Goal: Find specific page/section: Find specific page/section

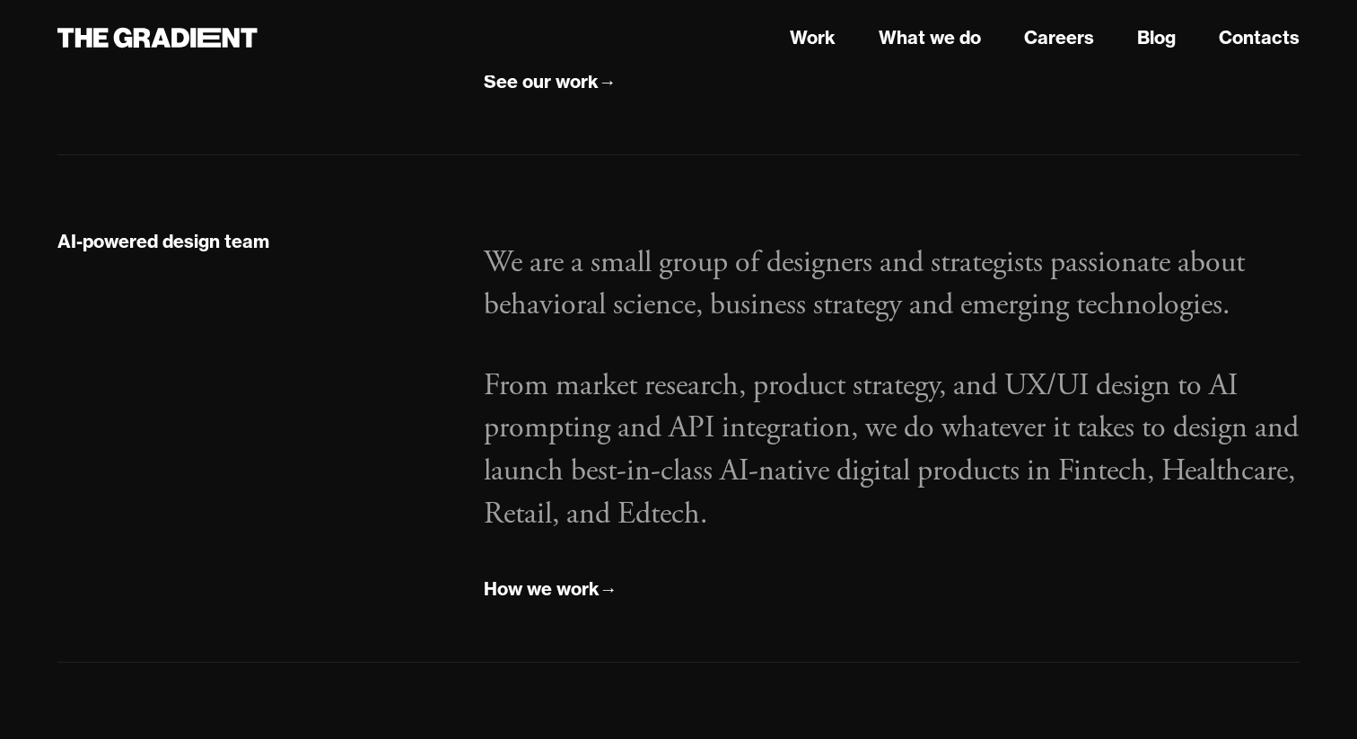
scroll to position [2012, 0]
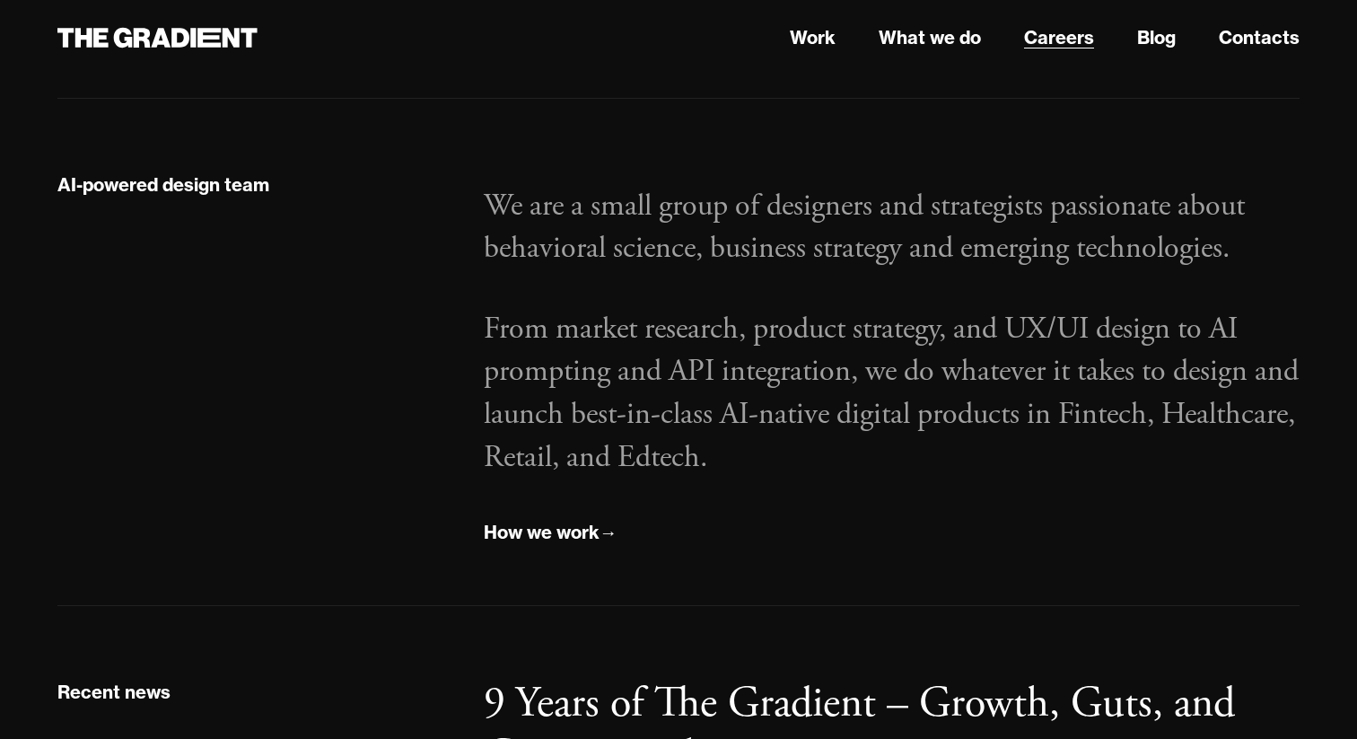
click at [1079, 39] on link "Careers" at bounding box center [1059, 37] width 70 height 27
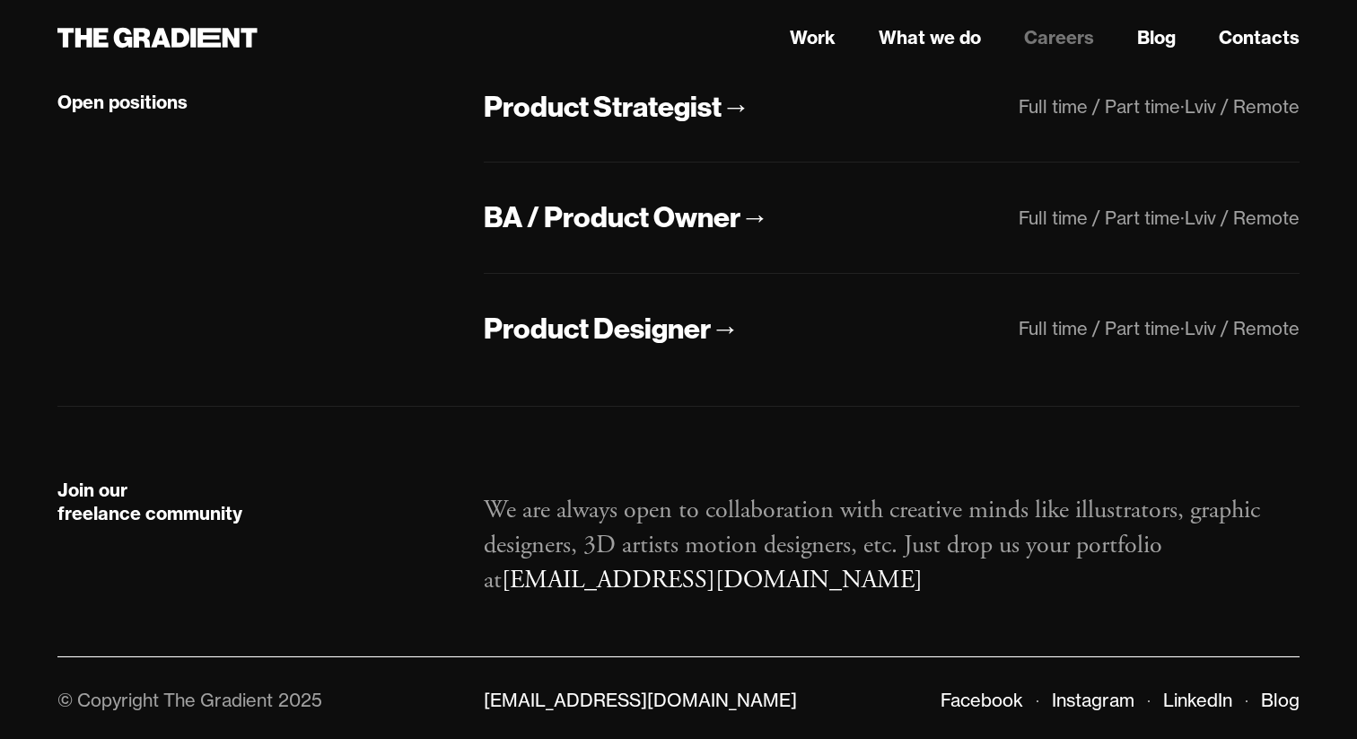
scroll to position [488, 0]
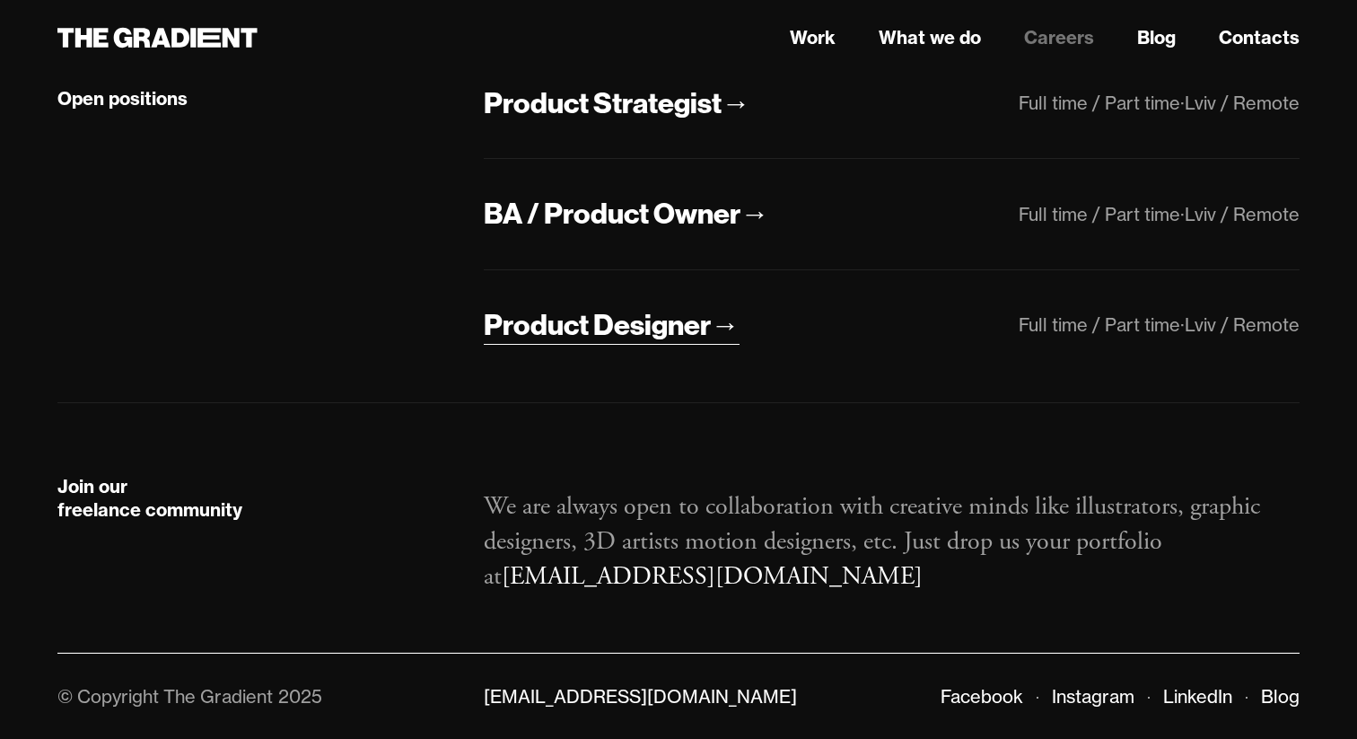
click at [563, 327] on div "Product Designer" at bounding box center [597, 325] width 227 height 38
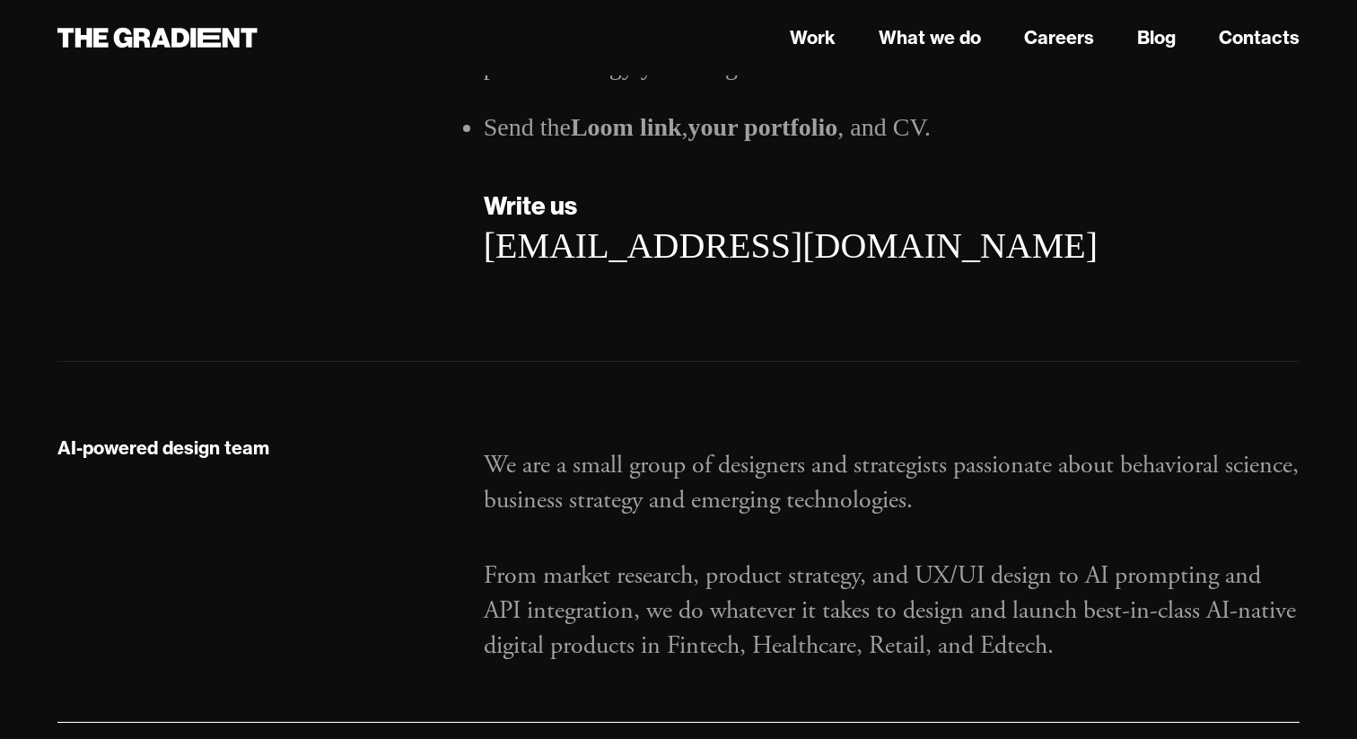
scroll to position [3011, 0]
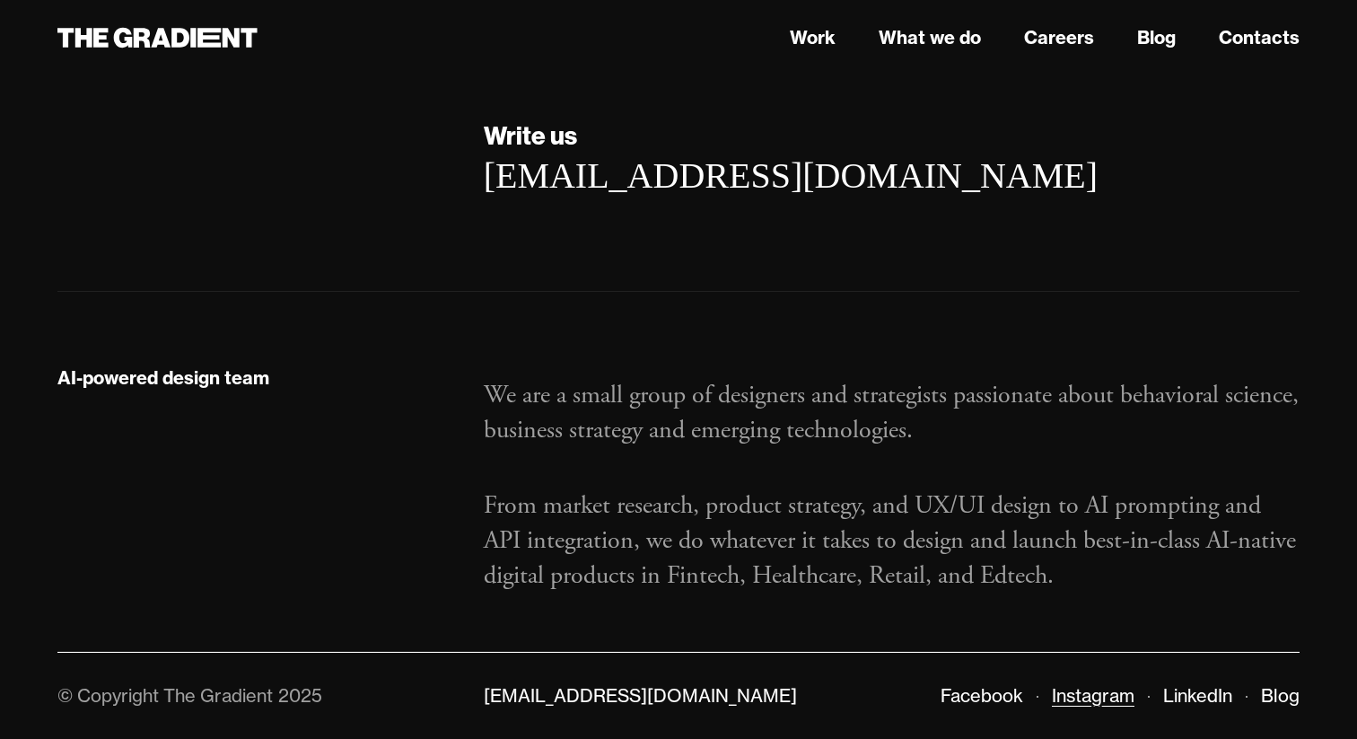
click at [1093, 692] on link "Instagram" at bounding box center [1093, 695] width 83 height 22
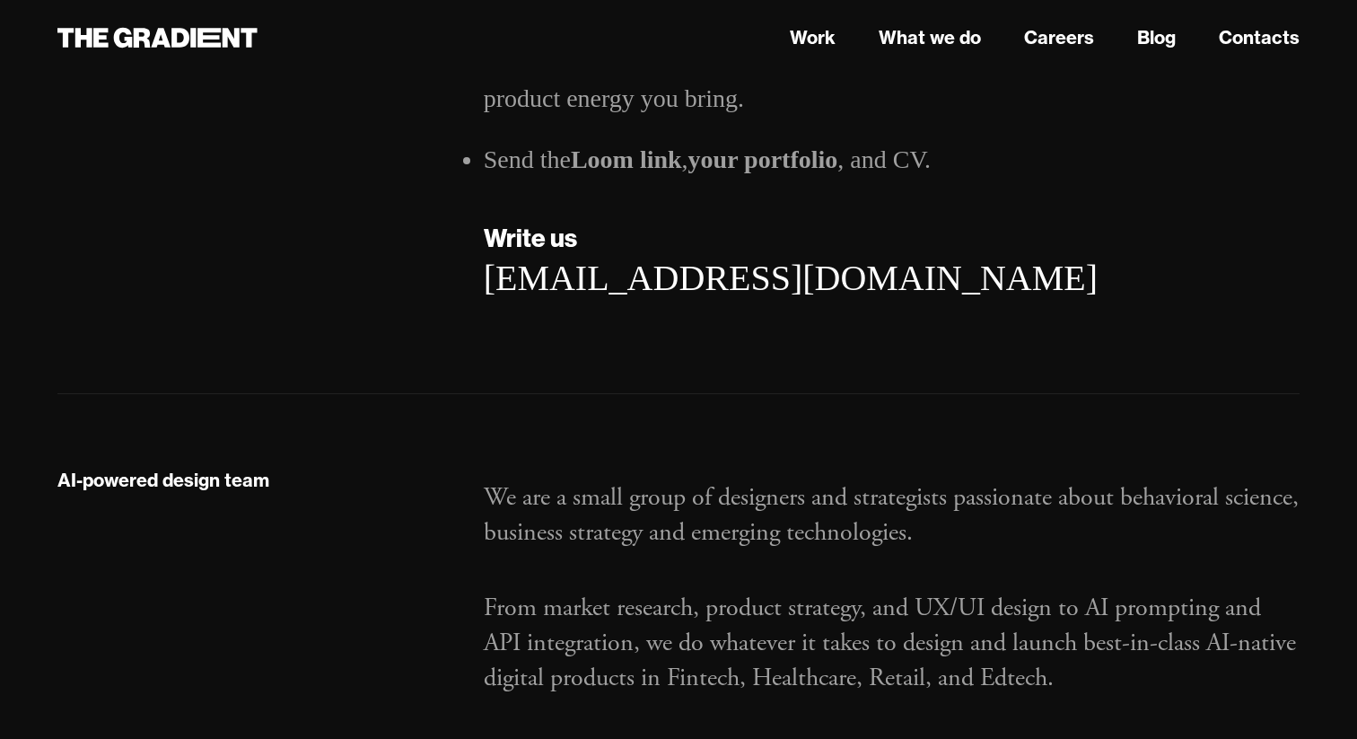
scroll to position [3011, 0]
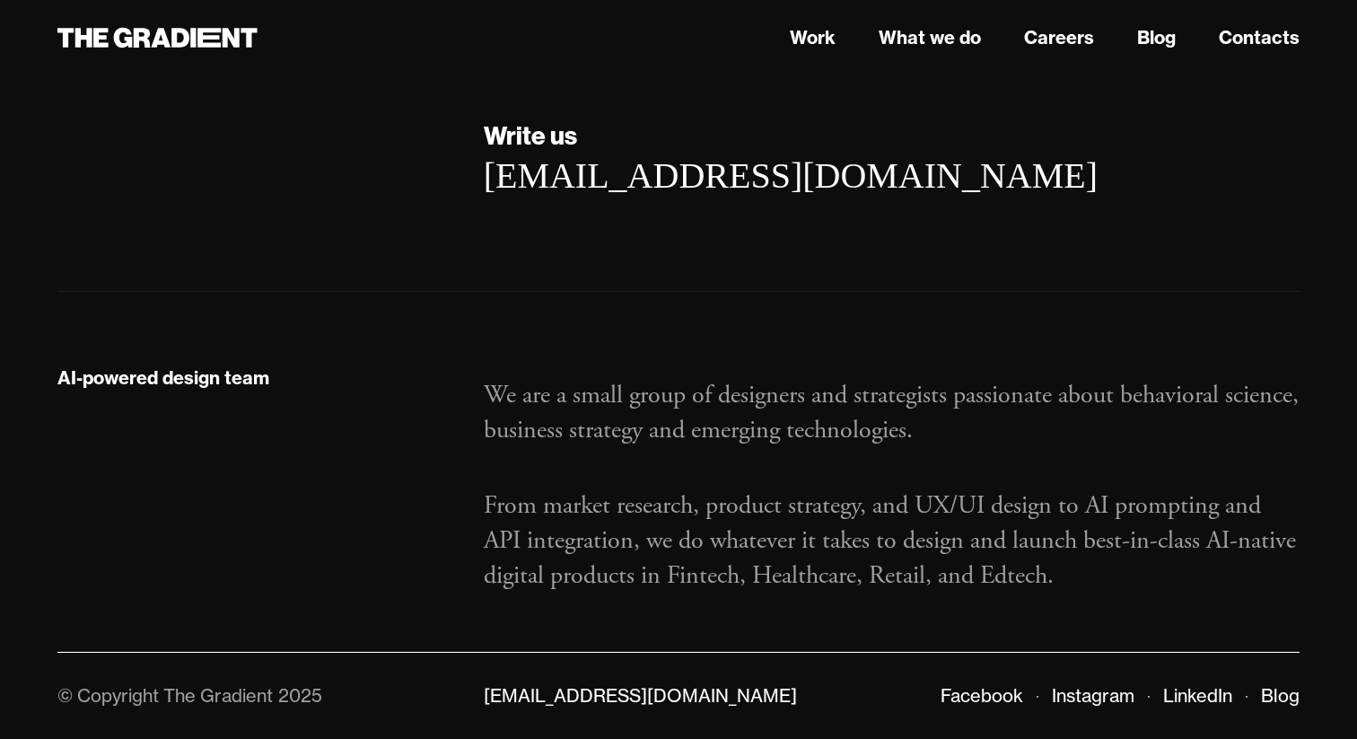
click at [1186, 673] on div "© Copyright The Gradient 2025 hello@thegradient.com Facebook Instagram LinkedIn…" at bounding box center [678, 695] width 1242 height 87
click at [1179, 703] on link "LinkedIn" at bounding box center [1197, 695] width 69 height 22
